Goal: Navigation & Orientation: Find specific page/section

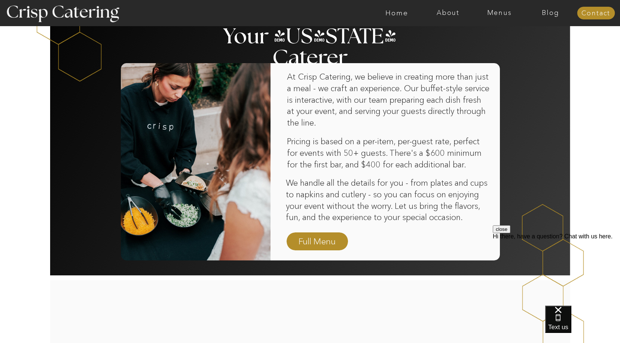
scroll to position [662, 0]
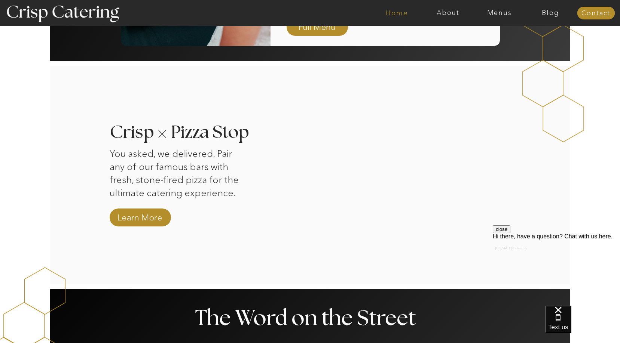
click at [402, 12] on nav "Home" at bounding box center [396, 12] width 51 height 7
click at [501, 15] on nav "Menus" at bounding box center [499, 12] width 51 height 7
click at [495, 44] on nav "Winter (Sep-Feb)" at bounding box center [498, 43] width 61 height 7
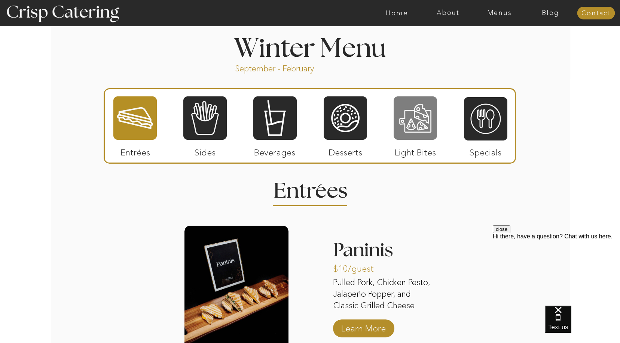
scroll to position [817, 0]
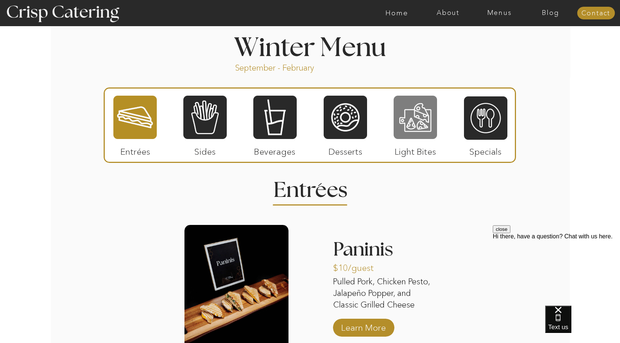
click at [410, 122] on div at bounding box center [415, 117] width 43 height 45
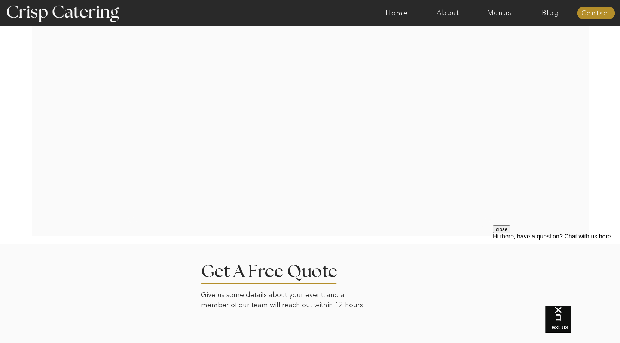
scroll to position [995, 0]
